Goal: Task Accomplishment & Management: Use online tool/utility

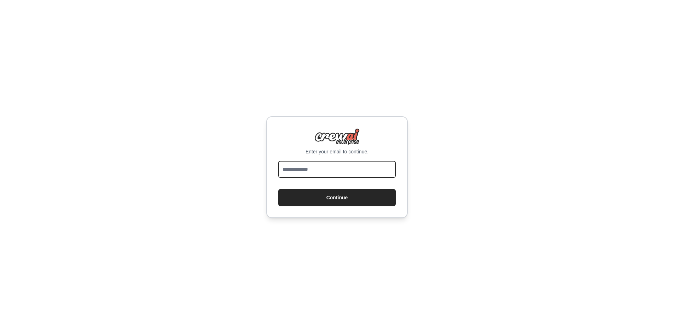
click at [327, 172] on input "email" at bounding box center [336, 169] width 117 height 17
type input "**********"
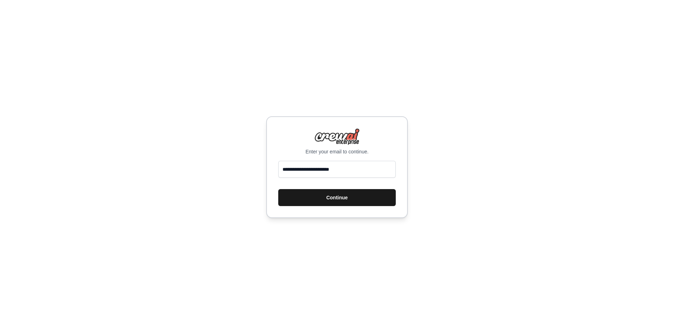
click at [351, 201] on button "Continue" at bounding box center [336, 197] width 117 height 17
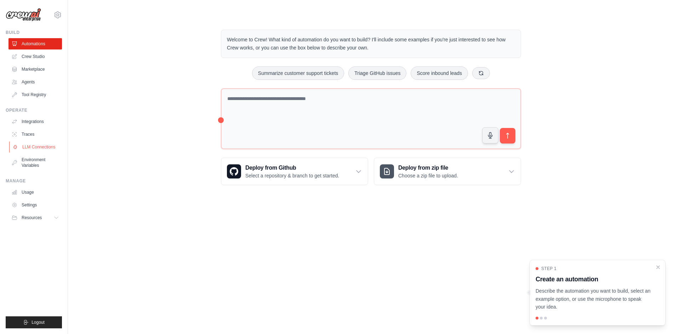
click at [49, 147] on link "LLM Connections" at bounding box center [35, 147] width 53 height 11
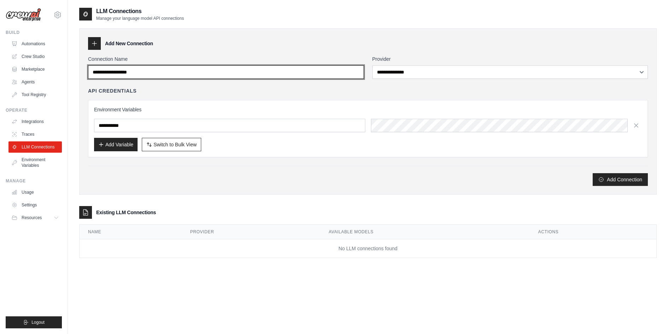
click at [162, 74] on input "Connection Name" at bounding box center [226, 71] width 276 height 13
click at [166, 72] on input "Connection Name" at bounding box center [226, 71] width 276 height 13
type input "*******"
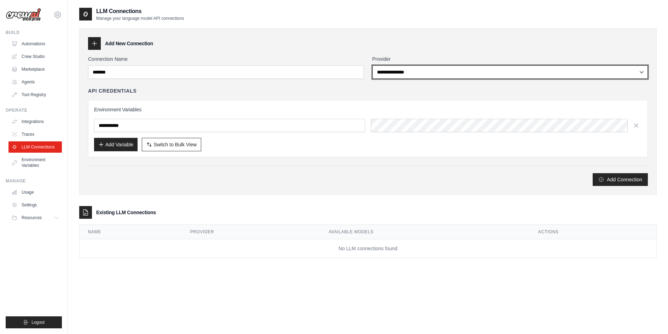
click at [488, 71] on select "**********" at bounding box center [511, 71] width 276 height 13
select select "******"
click at [373, 65] on select "**********" at bounding box center [511, 71] width 276 height 13
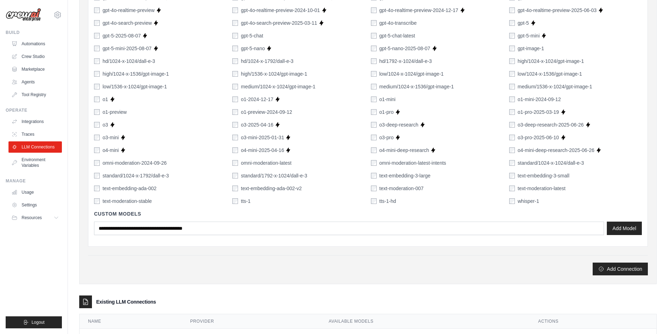
scroll to position [426, 0]
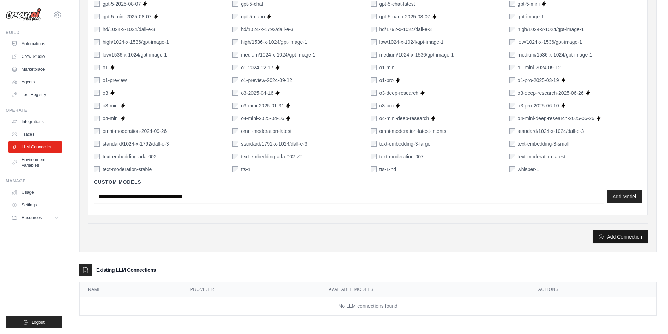
click at [616, 238] on button "Add Connection" at bounding box center [620, 237] width 55 height 13
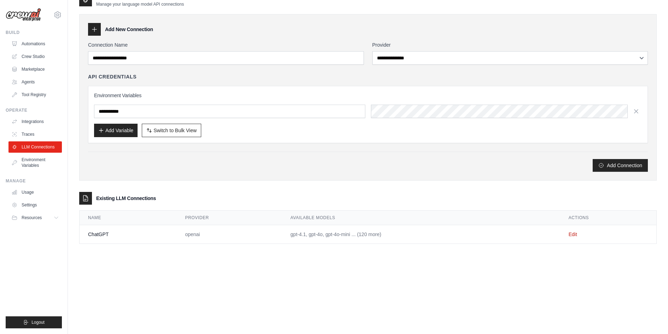
scroll to position [0, 0]
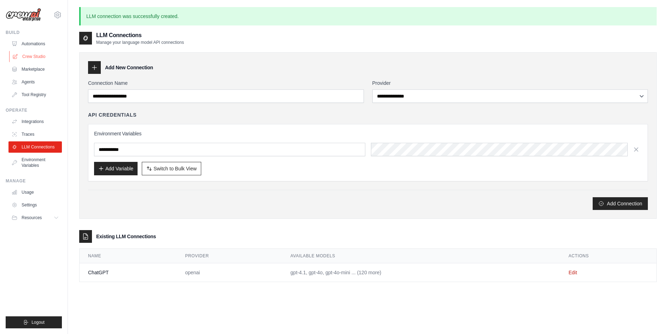
click at [39, 56] on link "Crew Studio" at bounding box center [35, 56] width 53 height 11
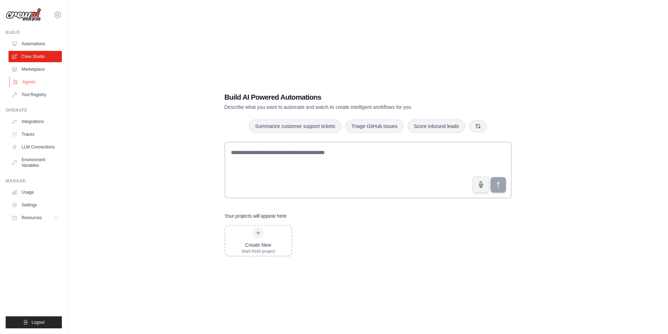
click at [31, 80] on link "Agents" at bounding box center [35, 81] width 53 height 11
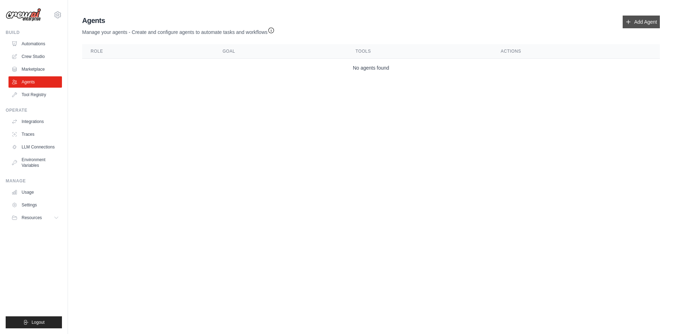
click at [640, 20] on link "Add Agent" at bounding box center [640, 22] width 37 height 13
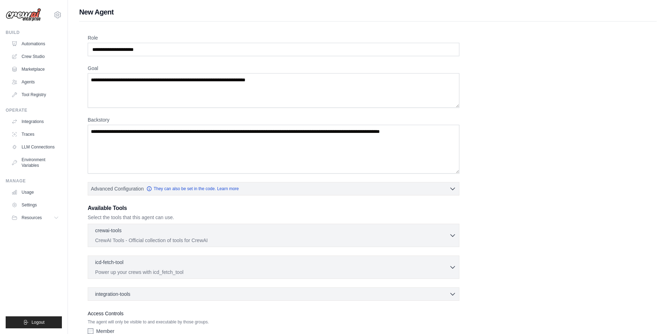
scroll to position [45, 0]
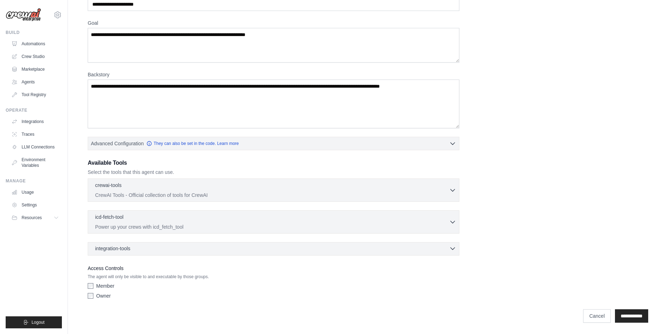
click at [418, 251] on div "integration-tools 0 selected" at bounding box center [275, 248] width 361 height 7
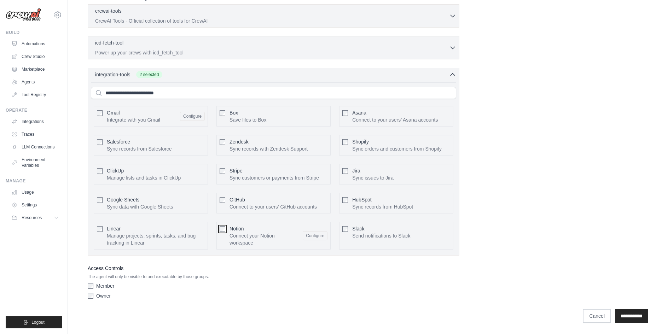
scroll to position [78, 0]
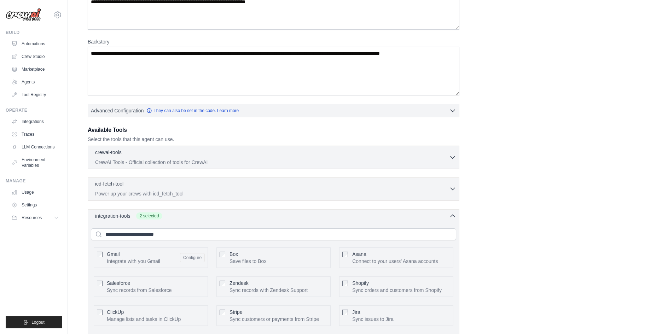
click at [222, 187] on div "icd-fetch-tool 0 selected" at bounding box center [272, 184] width 354 height 8
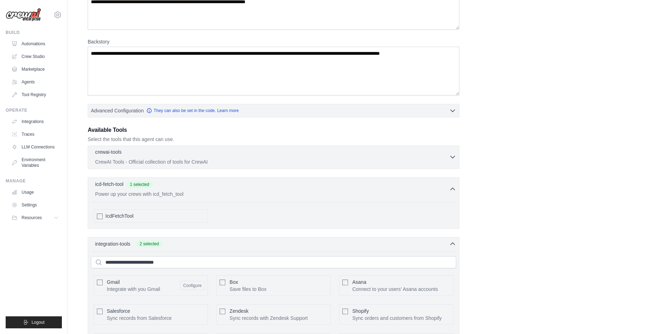
click at [188, 160] on p "CrewAI Tools - Official collection of tools for CrewAI" at bounding box center [272, 161] width 354 height 7
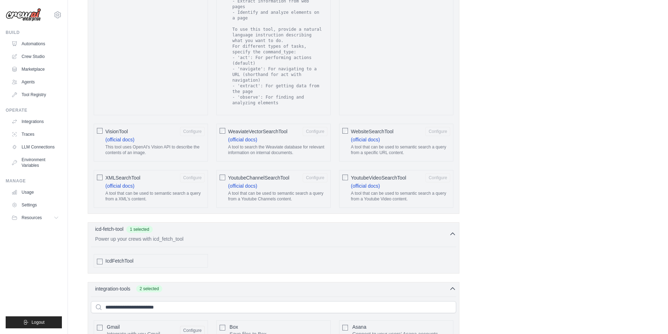
scroll to position [1276, 0]
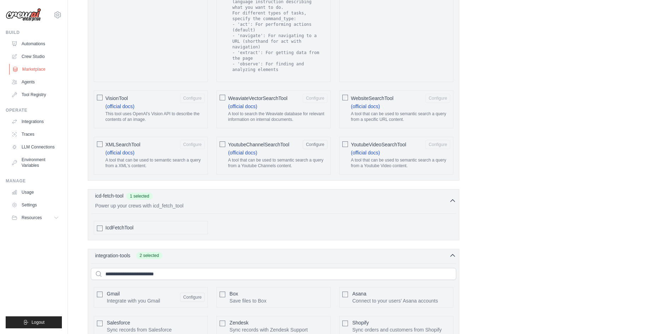
click at [31, 69] on link "Marketplace" at bounding box center [35, 69] width 53 height 11
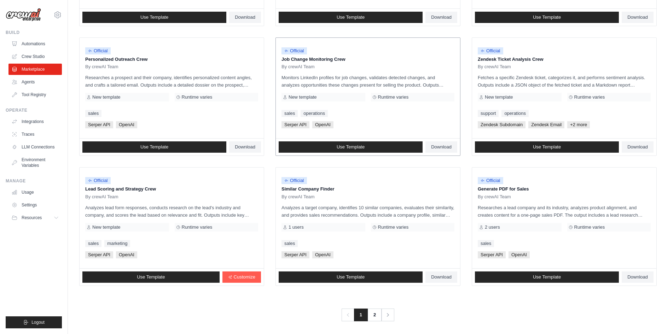
scroll to position [321, 0]
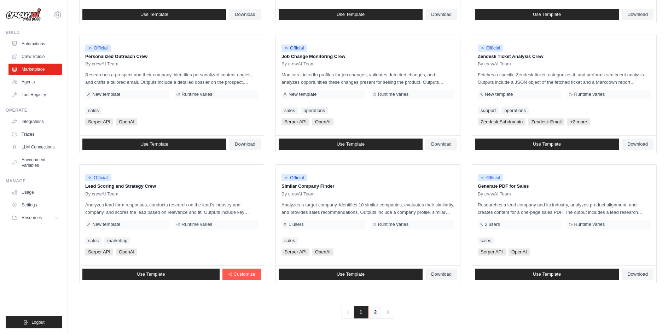
click at [376, 315] on link "2" at bounding box center [375, 312] width 14 height 13
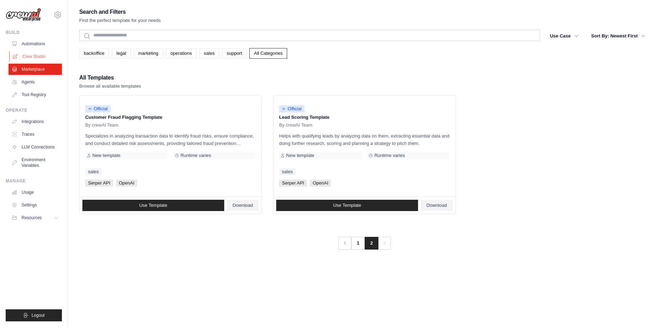
click at [33, 58] on link "Crew Studio" at bounding box center [35, 56] width 53 height 11
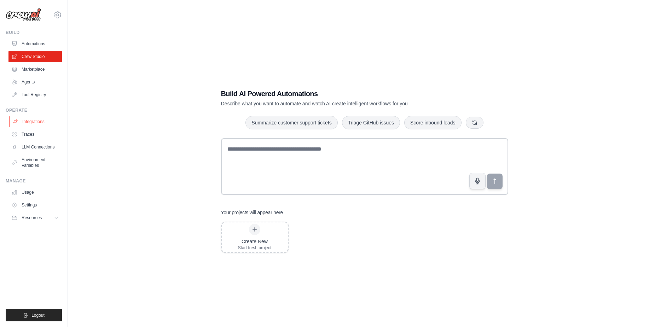
click at [34, 121] on link "Integrations" at bounding box center [35, 121] width 53 height 11
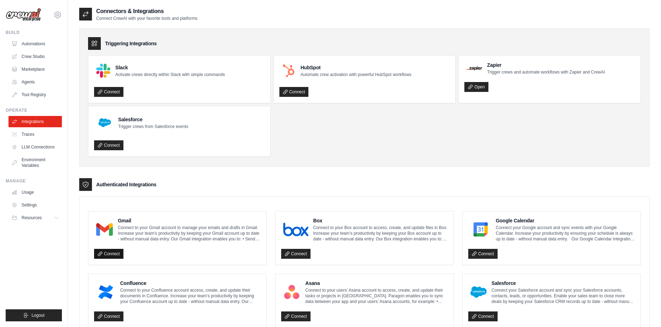
click at [113, 253] on link "Connect" at bounding box center [108, 254] width 29 height 10
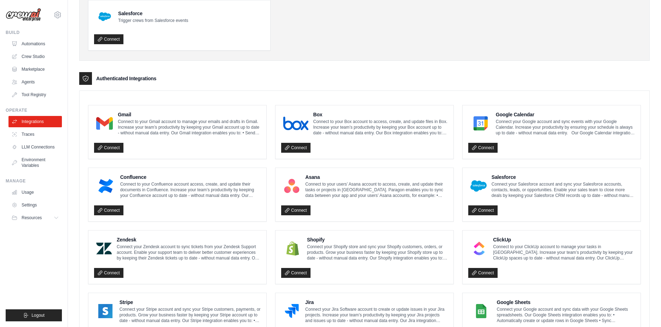
scroll to position [142, 0]
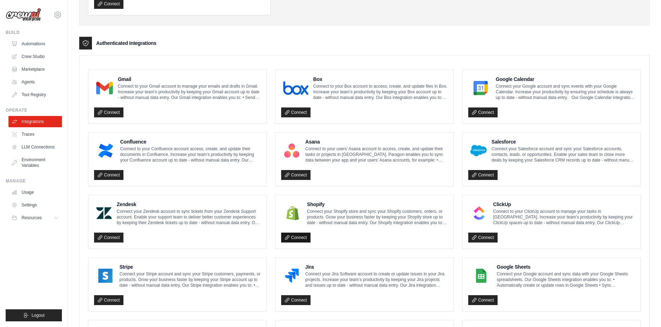
click at [301, 238] on link "Connect" at bounding box center [295, 238] width 29 height 10
click at [328, 238] on div "Connect" at bounding box center [364, 236] width 167 height 15
click at [167, 94] on p "Connect to your Gmail account to manage your emails and drafts in Gmail. Increa…" at bounding box center [189, 91] width 143 height 17
click at [200, 106] on div "Connect" at bounding box center [177, 110] width 167 height 15
click at [113, 87] on div at bounding box center [104, 88] width 21 height 18
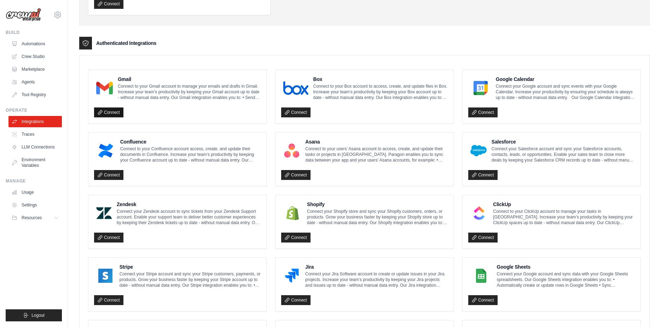
click at [109, 112] on link "Connect" at bounding box center [108, 113] width 29 height 10
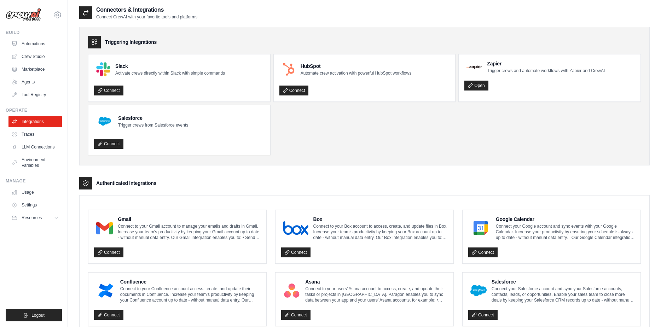
scroll to position [0, 0]
